Goal: Information Seeking & Learning: Find specific fact

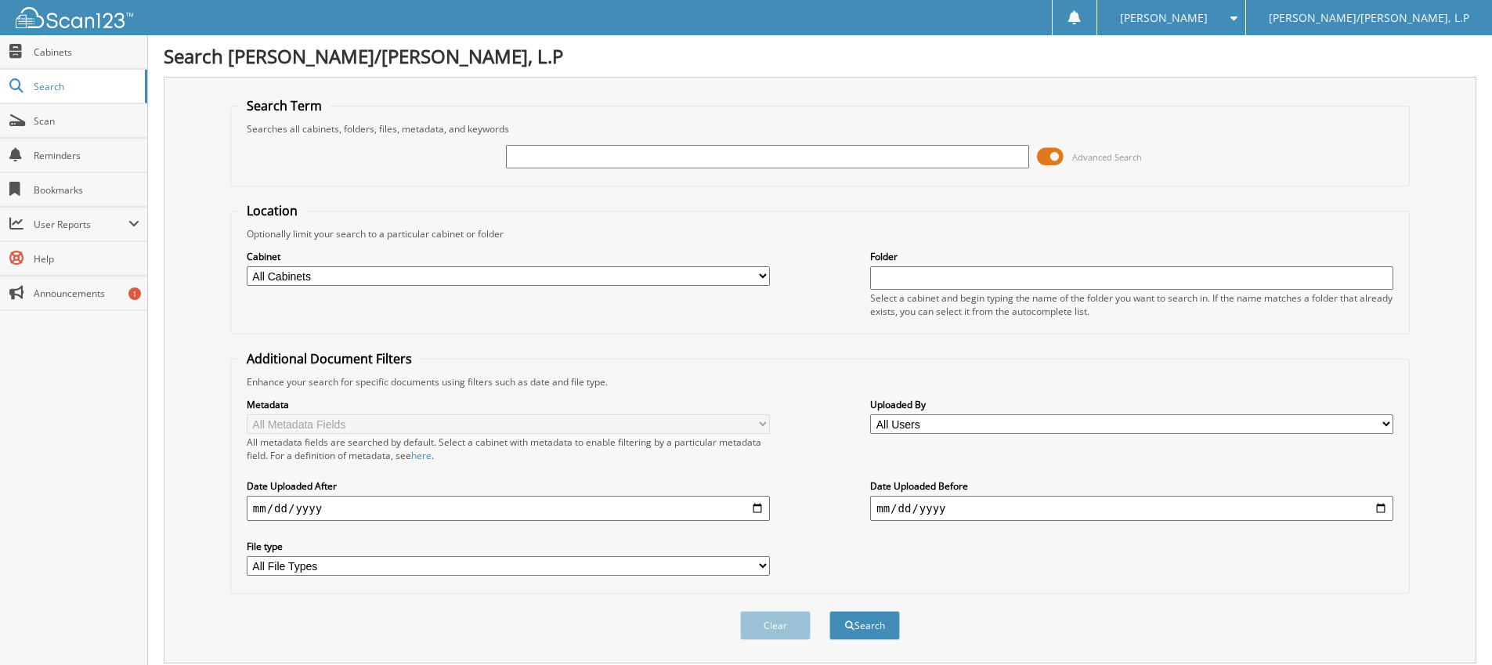
paste input "1GCUDJE87RZ333962"
click at [579, 156] on input "1GCUDJE87RZ333962" at bounding box center [767, 156] width 523 height 23
type input "RZ333962"
click at [854, 618] on button "Search" at bounding box center [864, 625] width 70 height 29
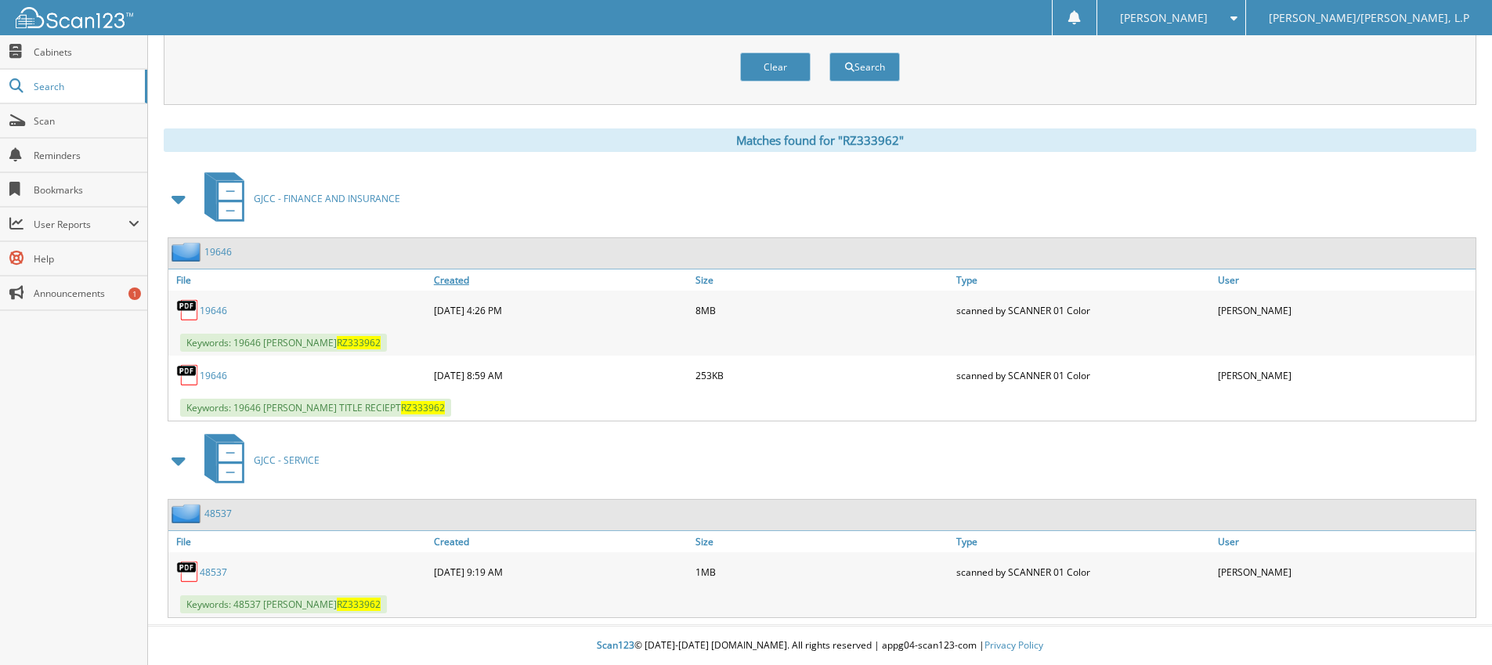
scroll to position [559, 0]
click at [211, 570] on link "48537" at bounding box center [213, 571] width 27 height 13
click at [213, 310] on link "19646" at bounding box center [213, 310] width 27 height 13
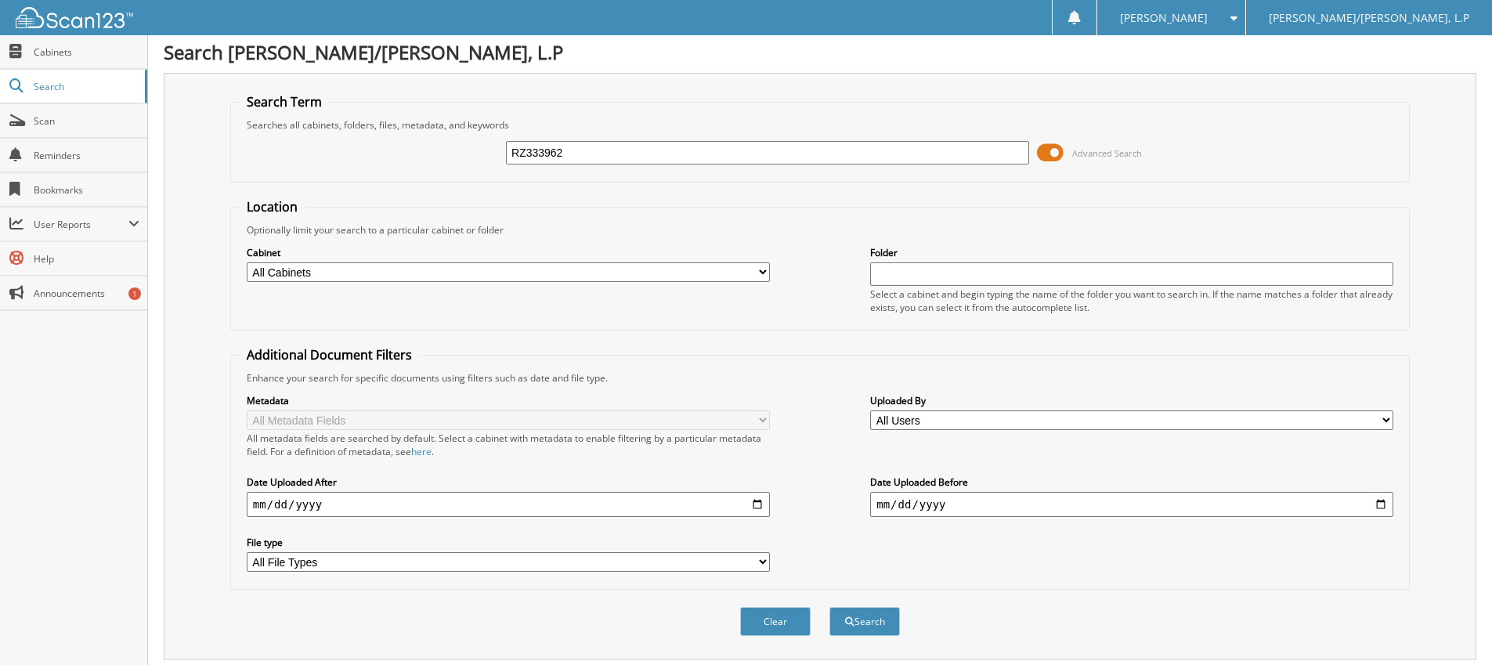
scroll to position [0, 0]
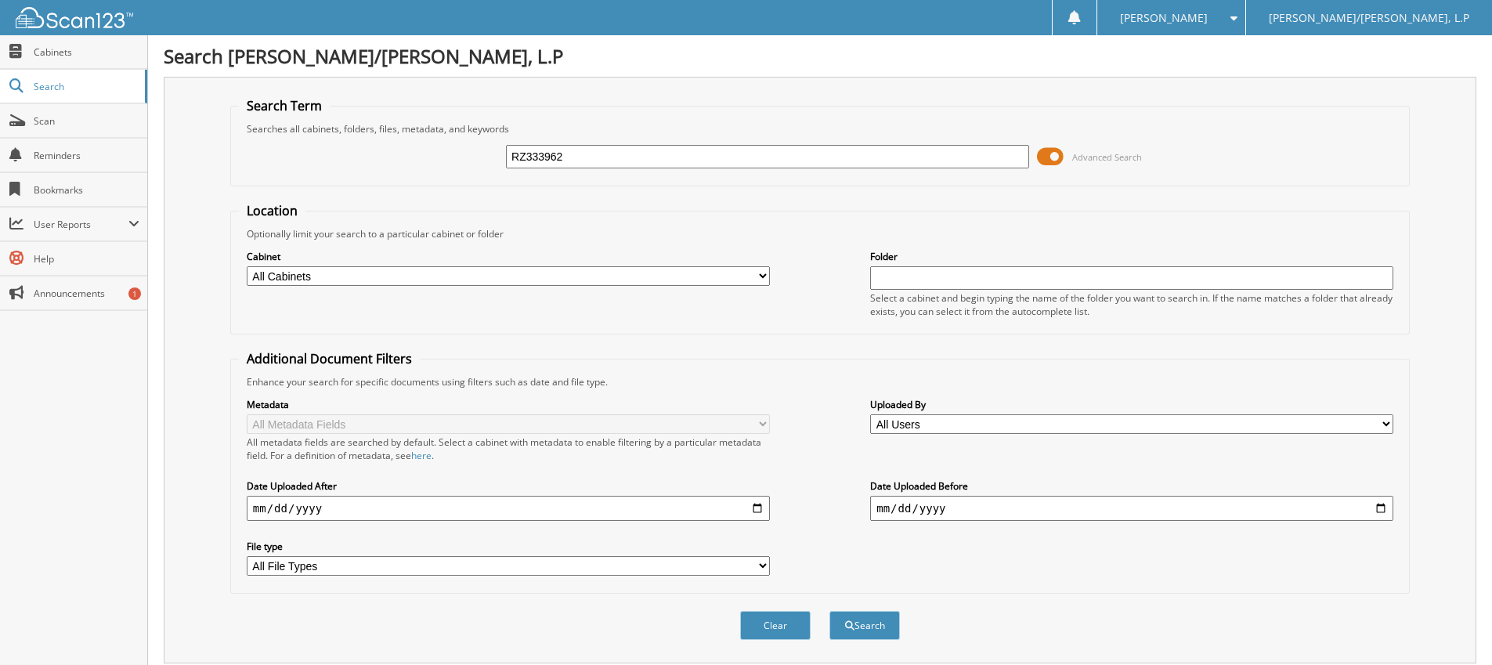
click at [593, 161] on input "RZ333962" at bounding box center [767, 156] width 523 height 23
type input "RF148033"
click at [829, 611] on button "Search" at bounding box center [864, 625] width 70 height 29
click at [600, 158] on input "RF148033" at bounding box center [767, 156] width 523 height 23
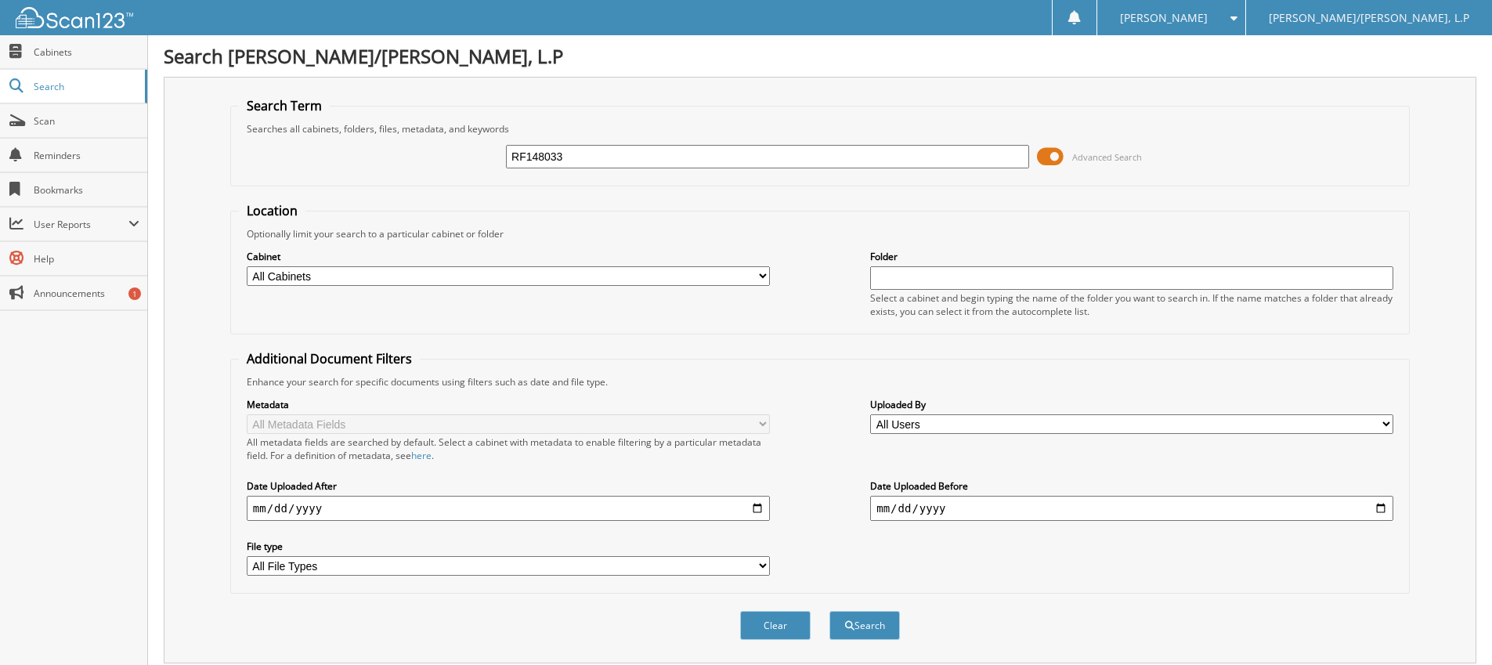
click at [600, 158] on input "RF148033" at bounding box center [767, 156] width 523 height 23
type input "P"
type input "RECTOR"
click at [829, 611] on button "Search" at bounding box center [864, 625] width 70 height 29
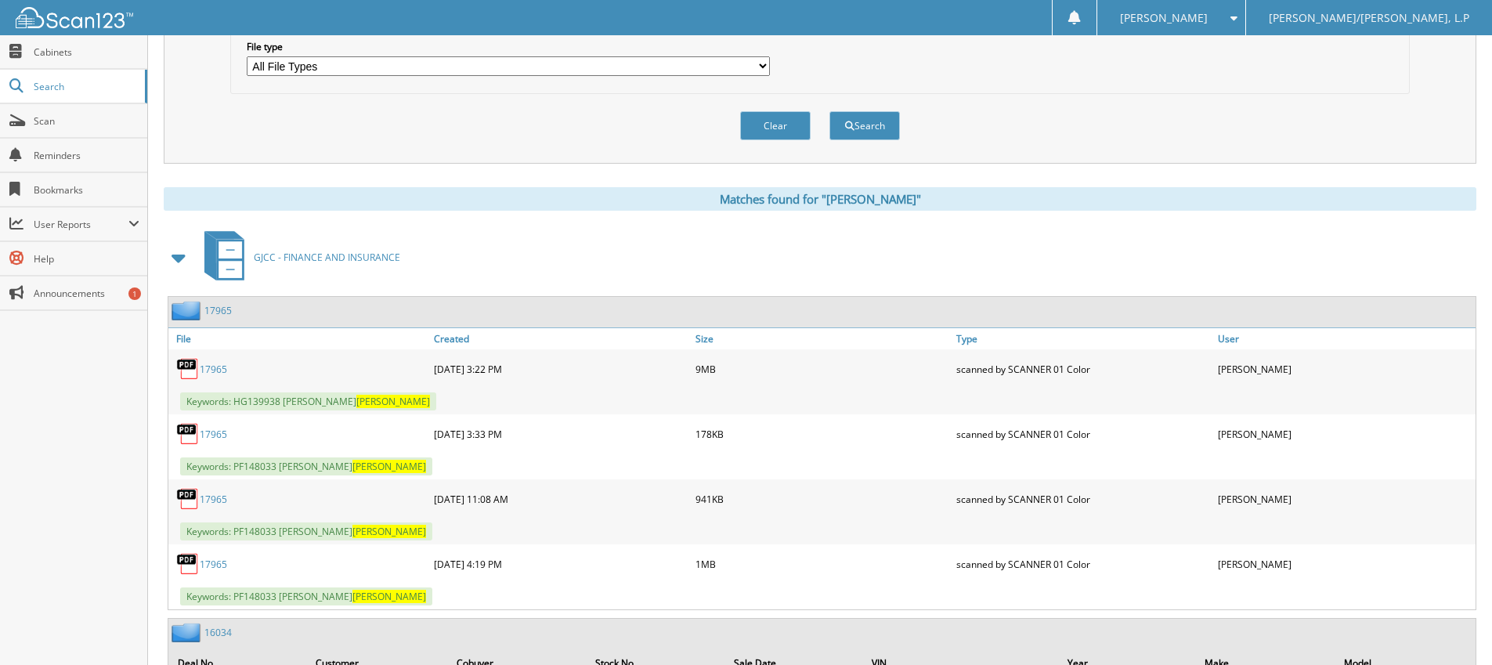
scroll to position [499, 0]
click at [215, 370] on link "17965" at bounding box center [213, 369] width 27 height 13
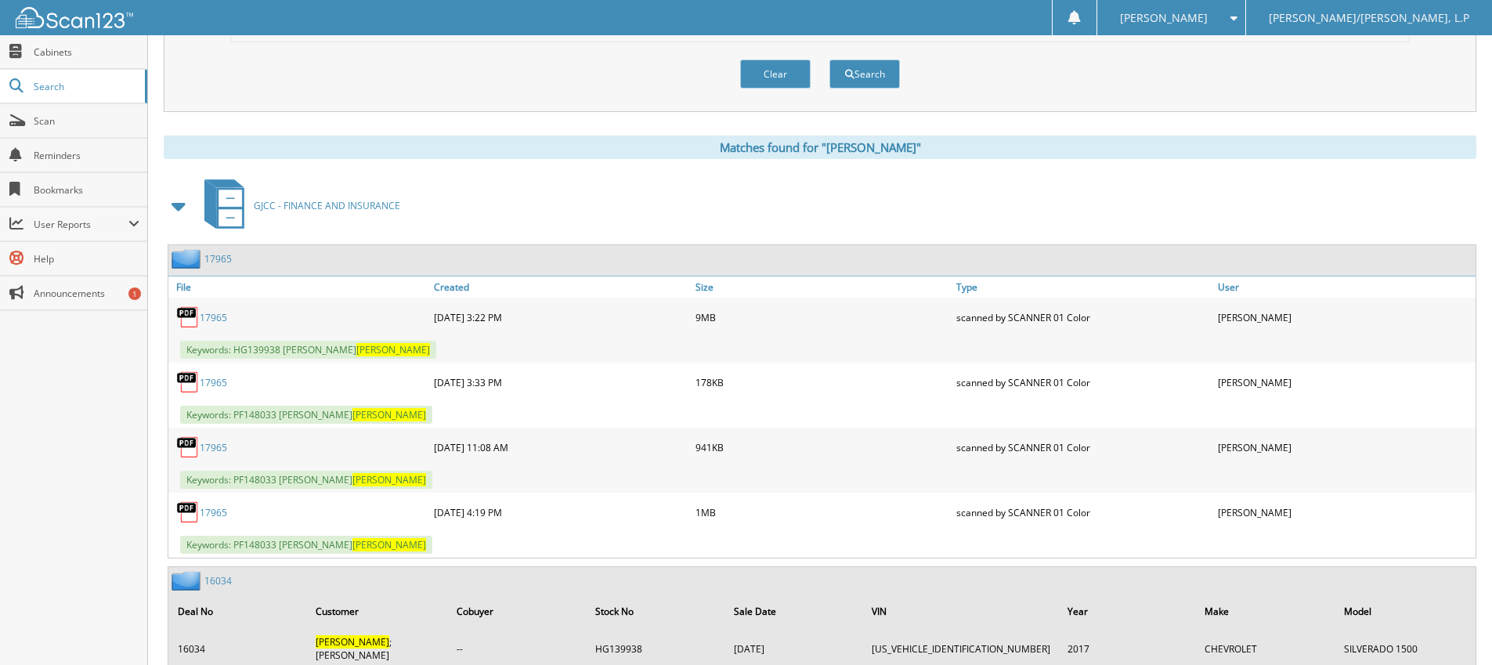
scroll to position [577, 0]
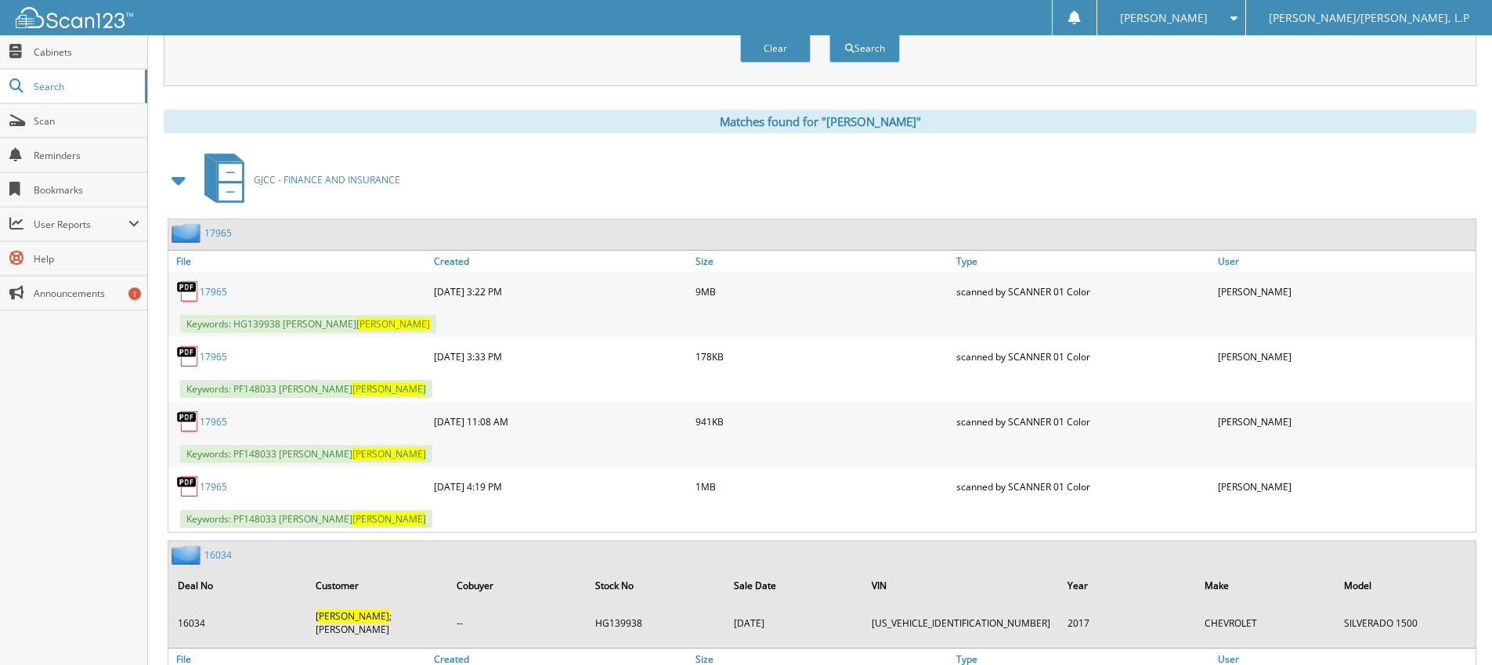
click at [211, 356] on link "17965" at bounding box center [213, 356] width 27 height 13
click at [213, 422] on link "17965" at bounding box center [213, 421] width 27 height 13
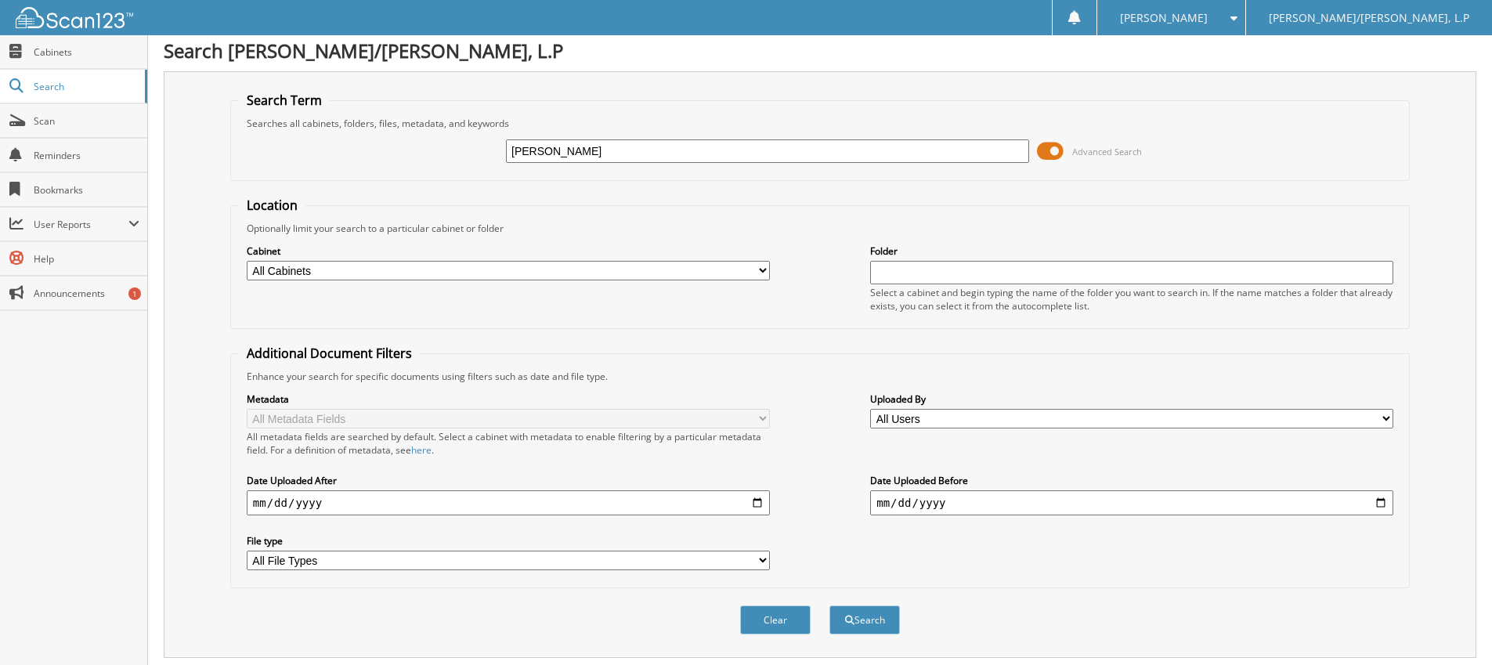
scroll to position [0, 0]
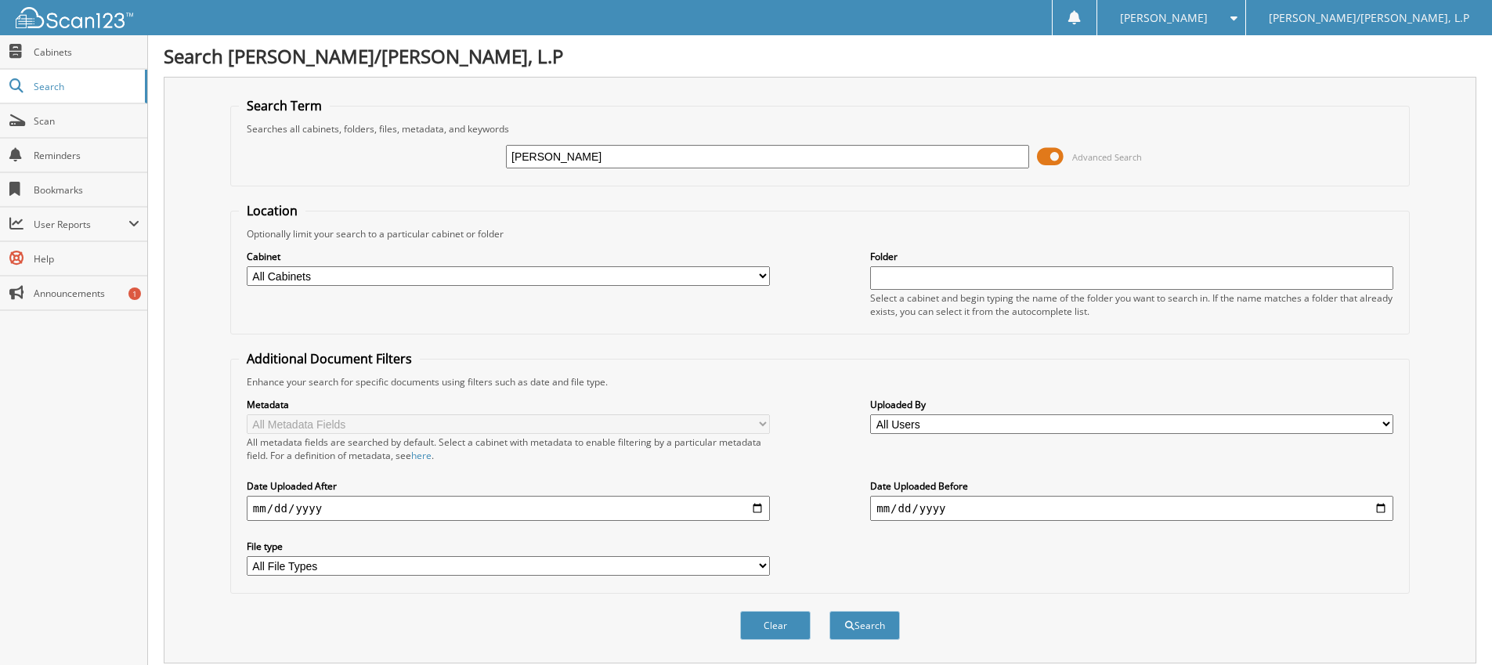
drag, startPoint x: 622, startPoint y: 153, endPoint x: 397, endPoint y: 154, distance: 224.7
click at [397, 154] on div "RECTOR Advanced Search" at bounding box center [820, 156] width 1162 height 42
type input "PF148033"
click at [829, 611] on button "Search" at bounding box center [864, 625] width 70 height 29
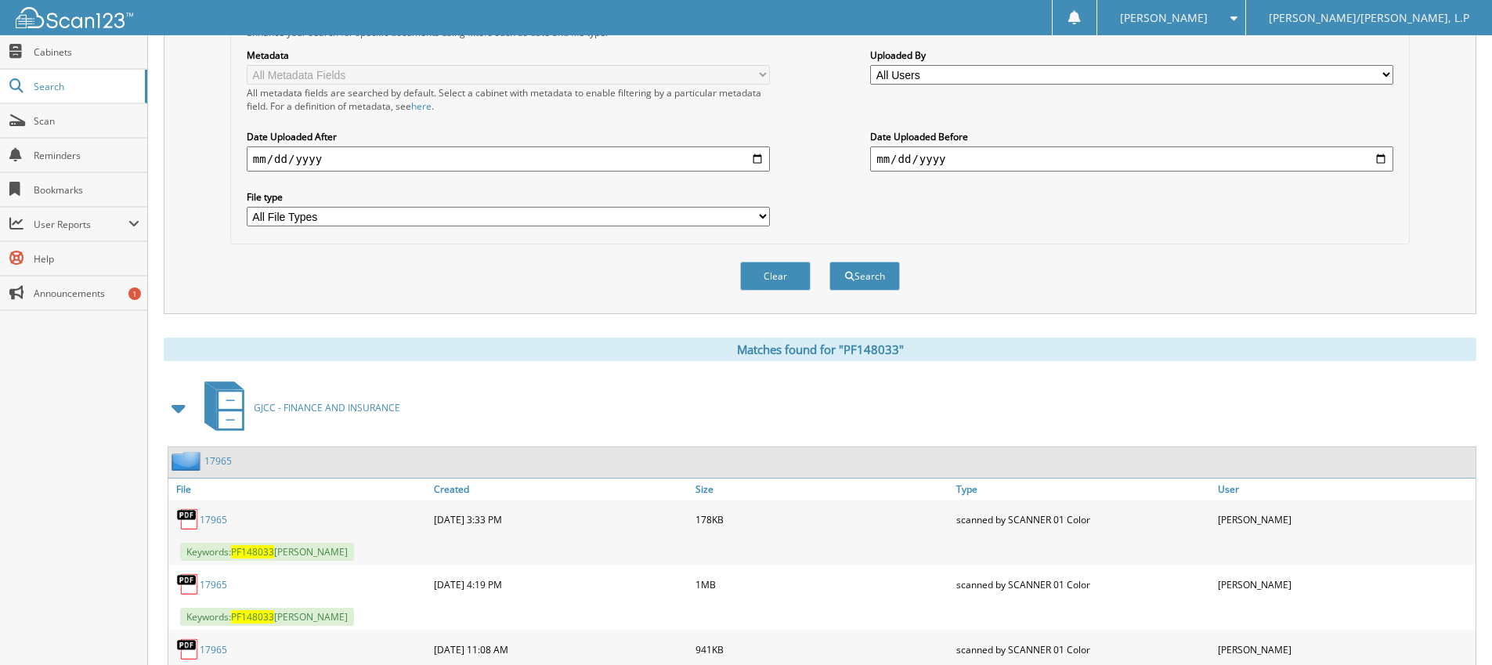
scroll to position [428, 0]
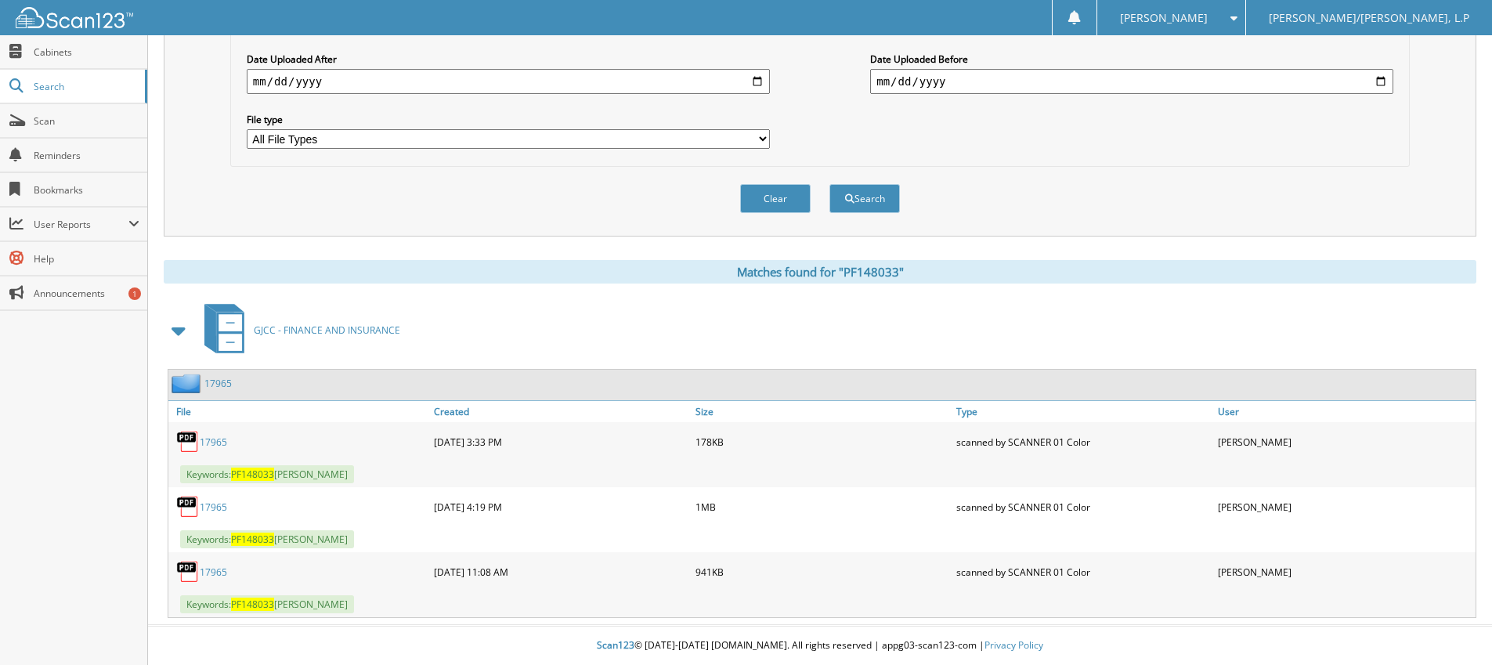
click at [221, 440] on link "17965" at bounding box center [213, 441] width 27 height 13
click at [224, 499] on div "17965" at bounding box center [299, 506] width 262 height 31
click at [211, 507] on link "17965" at bounding box center [213, 506] width 27 height 13
click at [208, 569] on link "17965" at bounding box center [213, 571] width 27 height 13
